Goal: Transaction & Acquisition: Purchase product/service

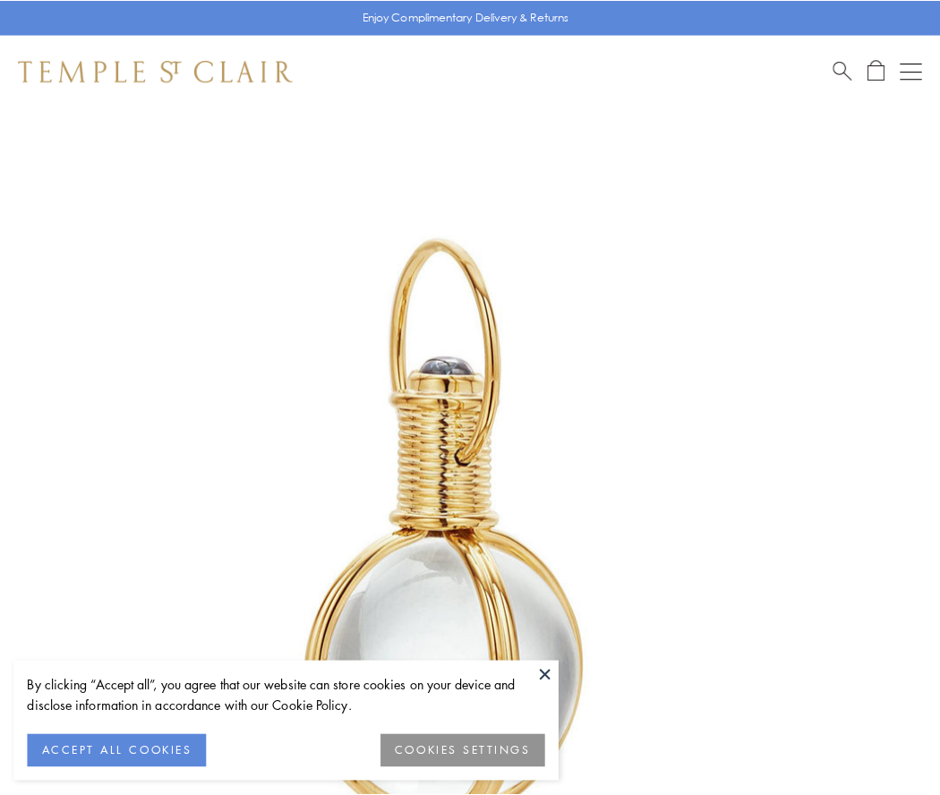
scroll to position [467, 0]
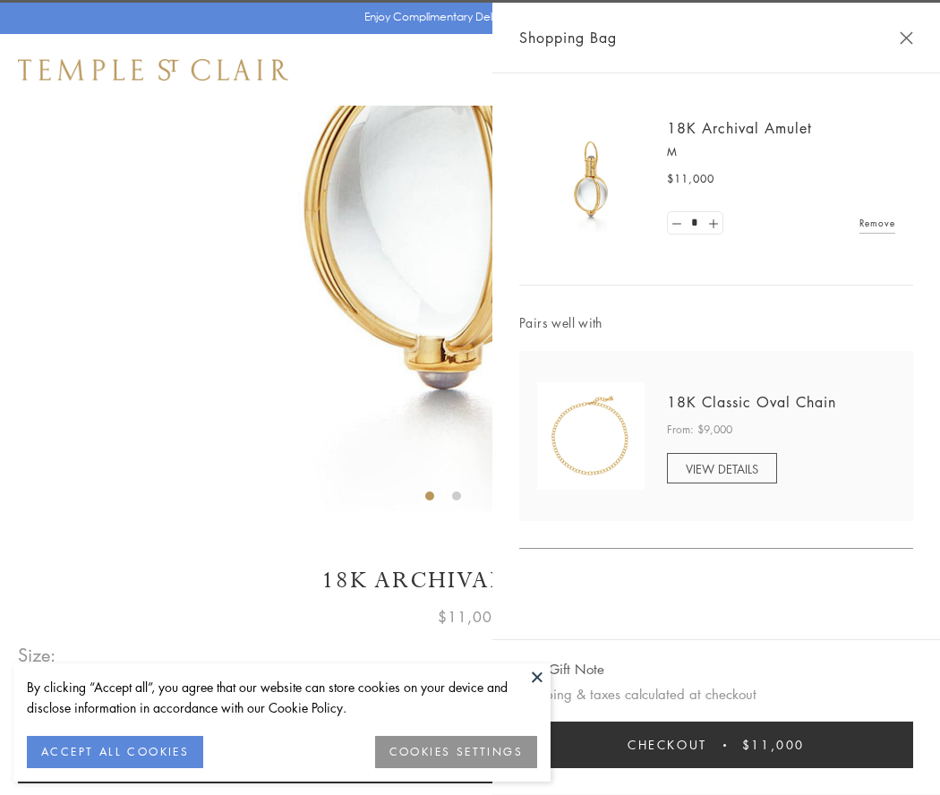
click at [716, 745] on button "Checkout $11,000" at bounding box center [716, 744] width 394 height 47
